Goal: Task Accomplishment & Management: Manage account settings

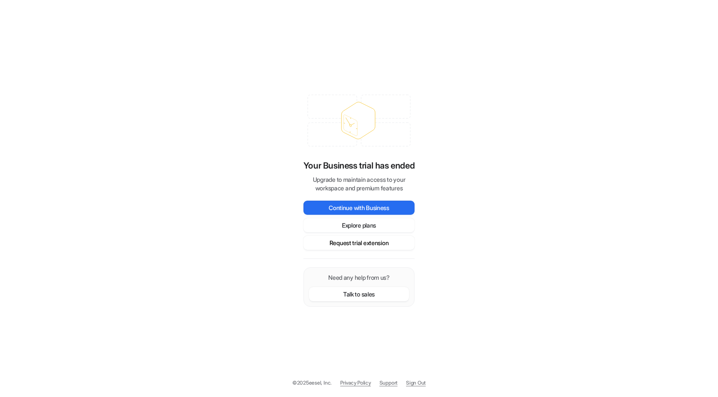
click at [377, 240] on button "Request trial extension" at bounding box center [358, 242] width 111 height 14
